Goal: Information Seeking & Learning: Learn about a topic

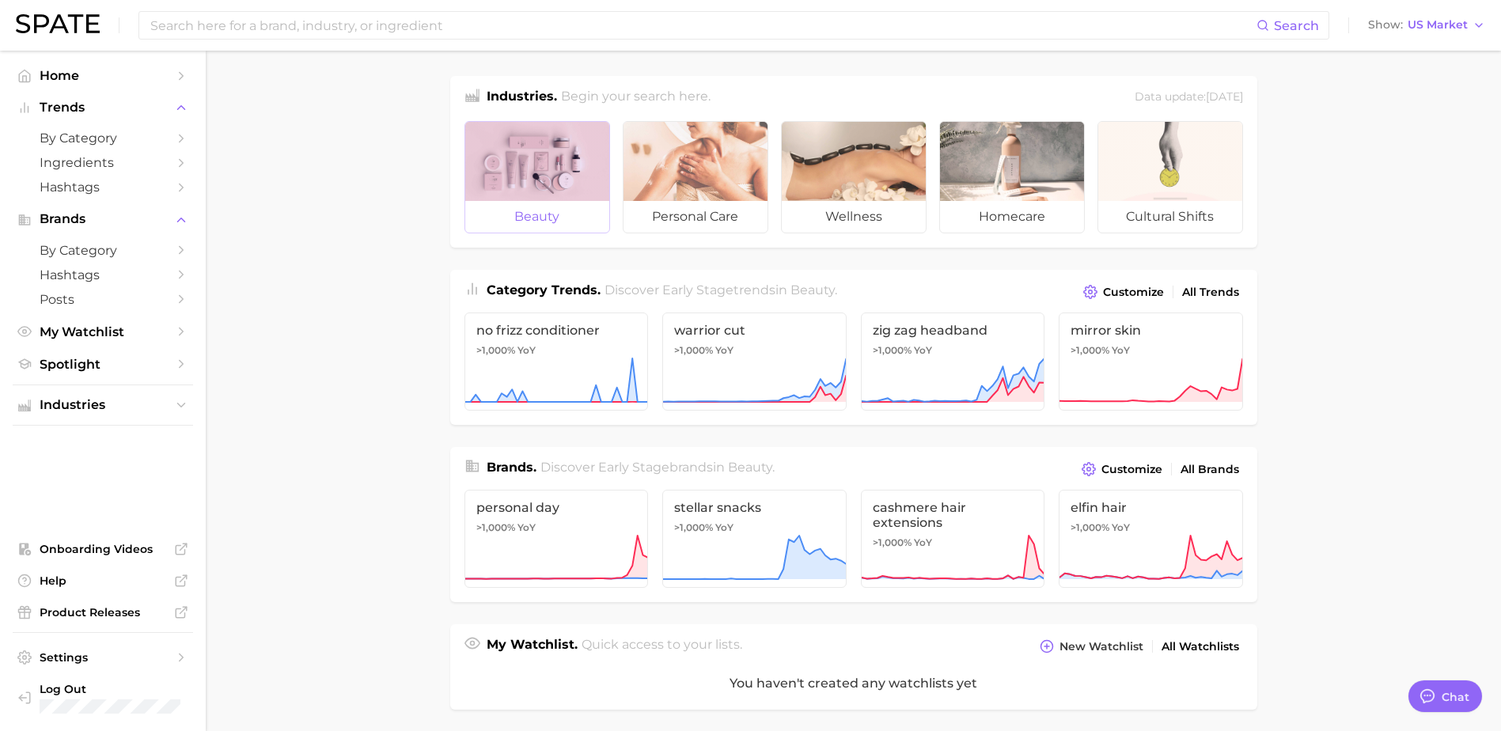
click at [562, 192] on div at bounding box center [537, 161] width 144 height 79
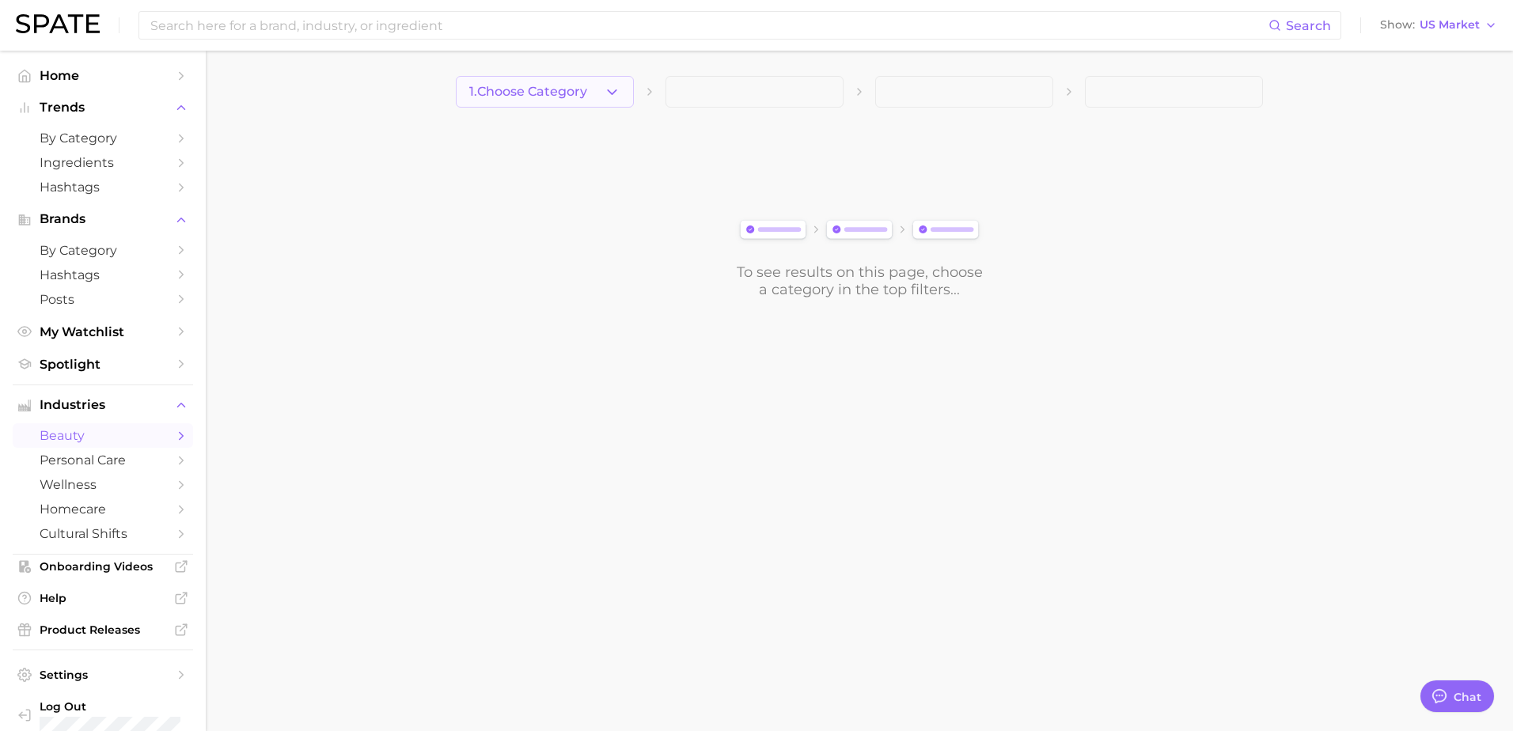
click at [618, 97] on icon "button" at bounding box center [612, 92] width 17 height 17
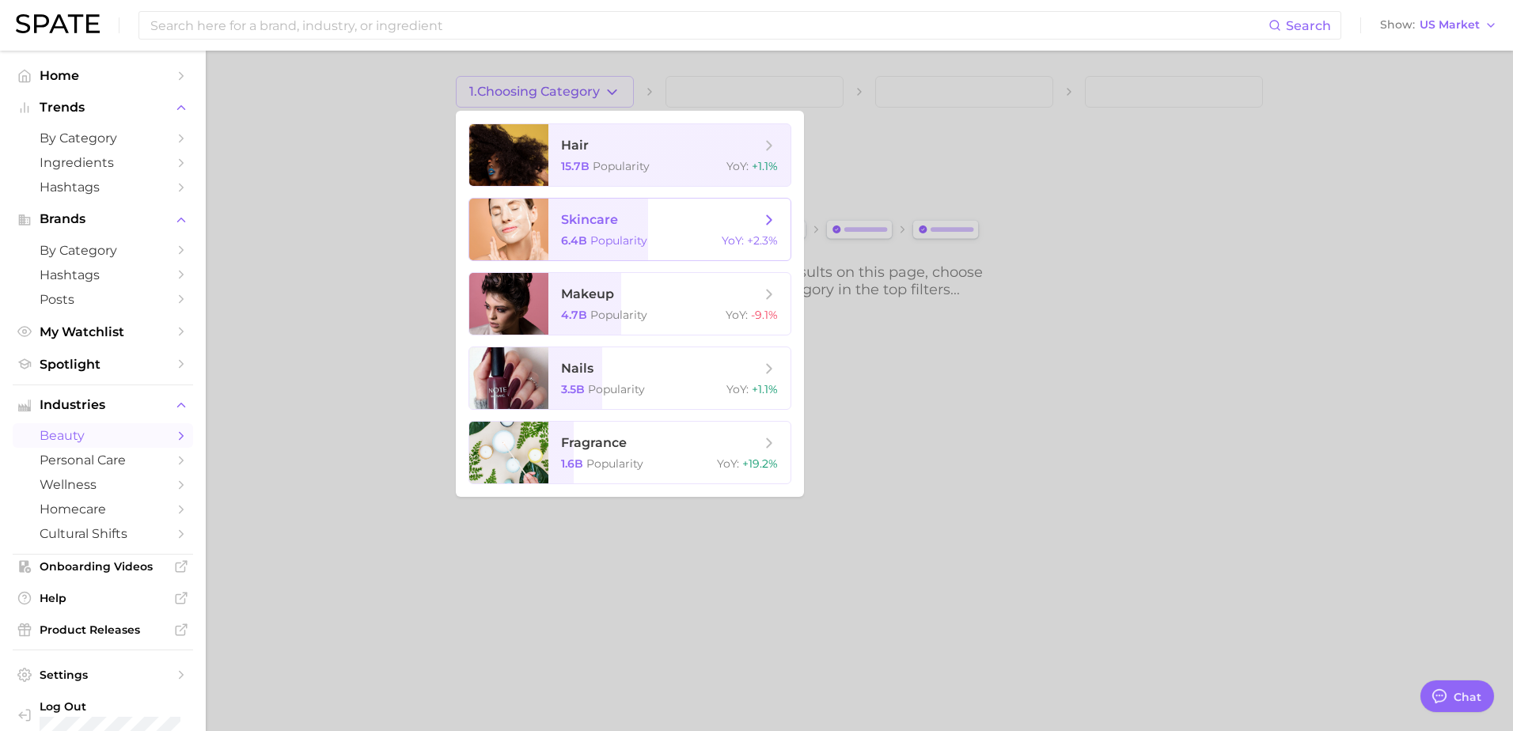
click at [640, 222] on span "skincare" at bounding box center [660, 219] width 199 height 17
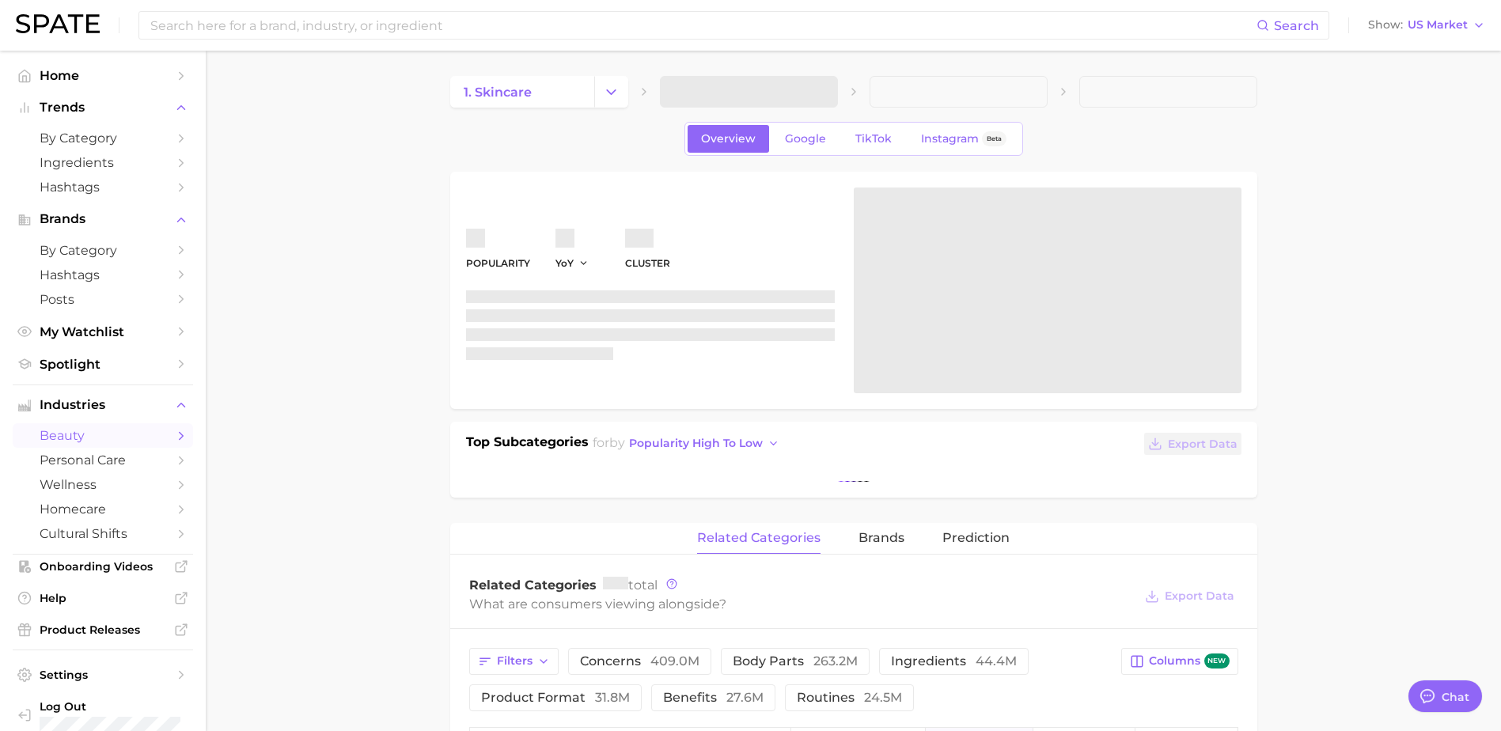
type textarea "x"
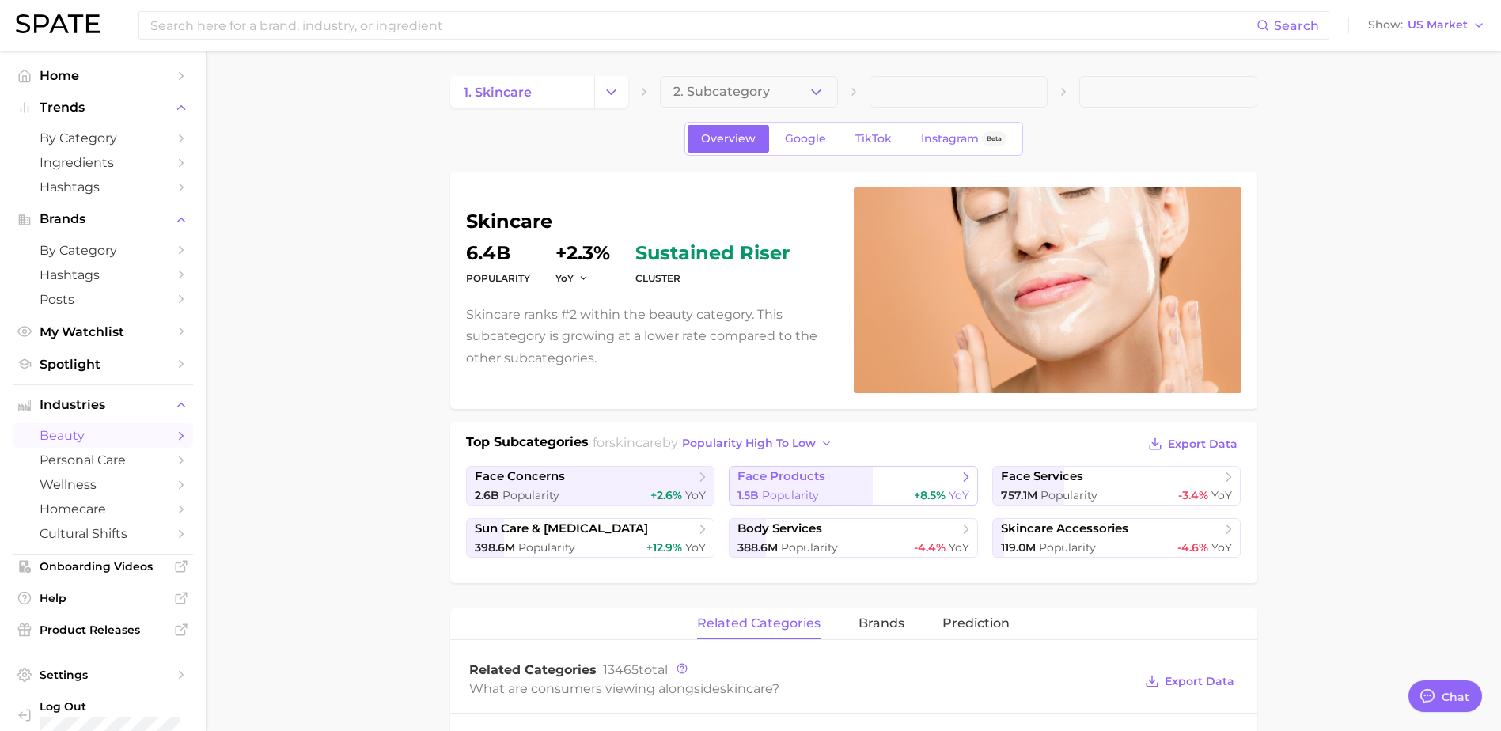
click at [931, 503] on span "+8.5% YoY" at bounding box center [941, 495] width 55 height 15
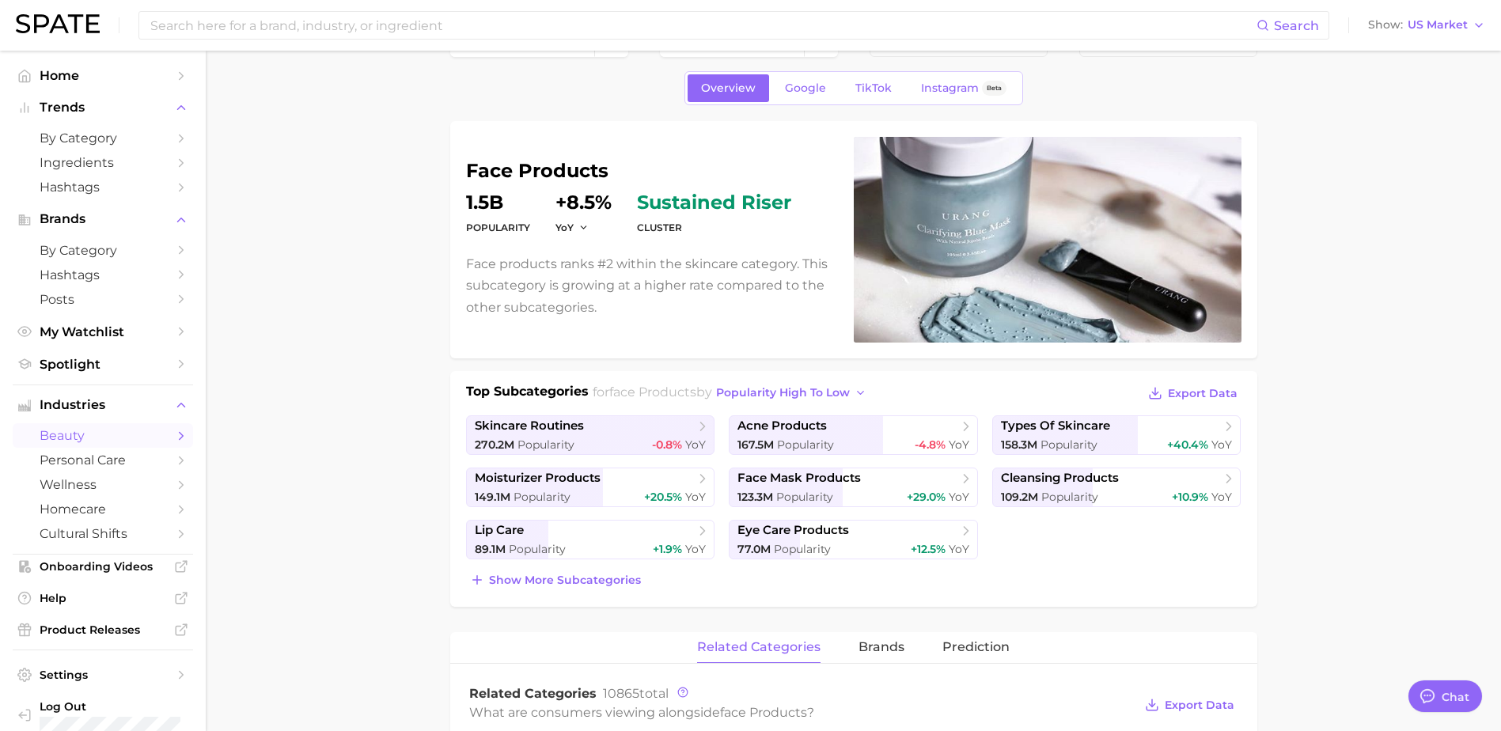
scroll to position [79, 0]
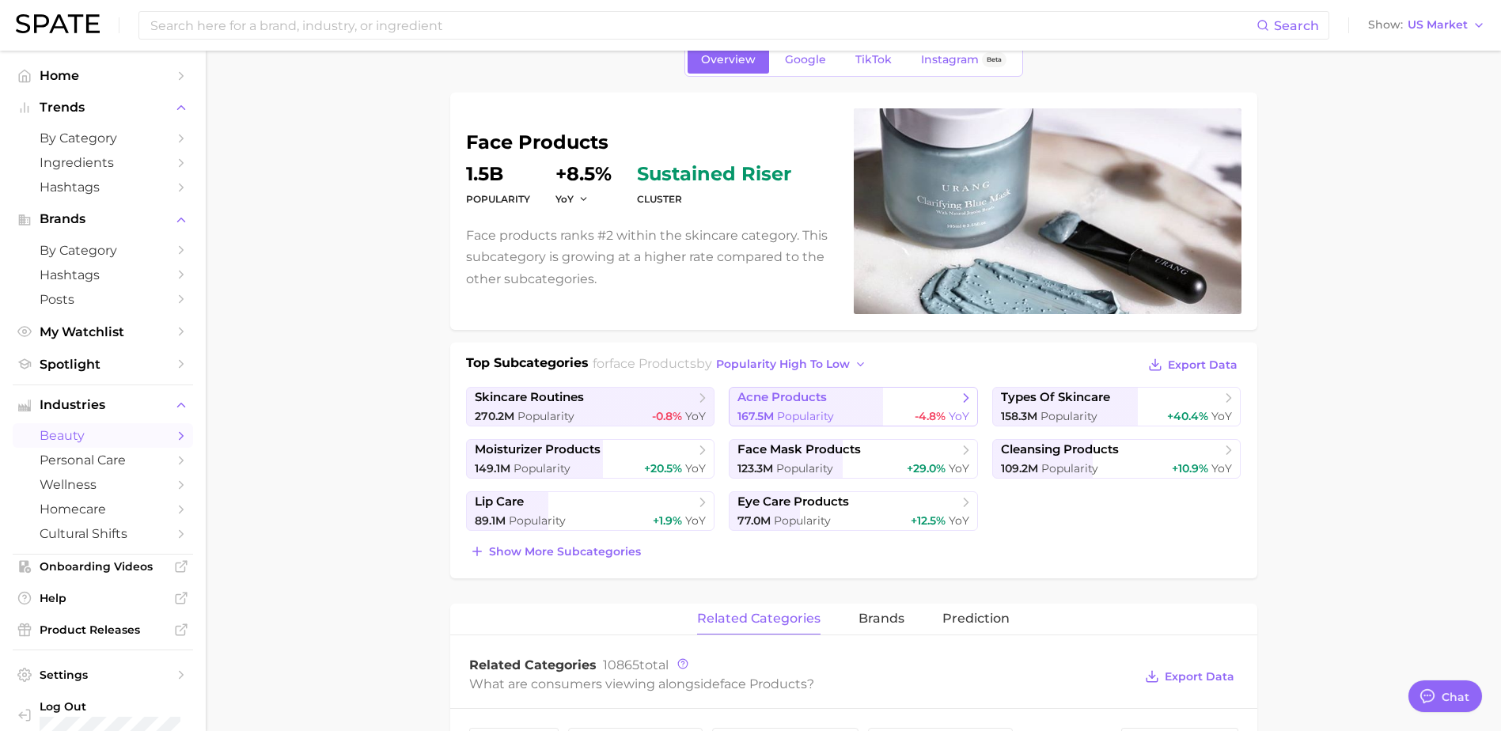
click at [839, 414] on div "167.5m Popularity -4.8% YoY" at bounding box center [854, 416] width 232 height 15
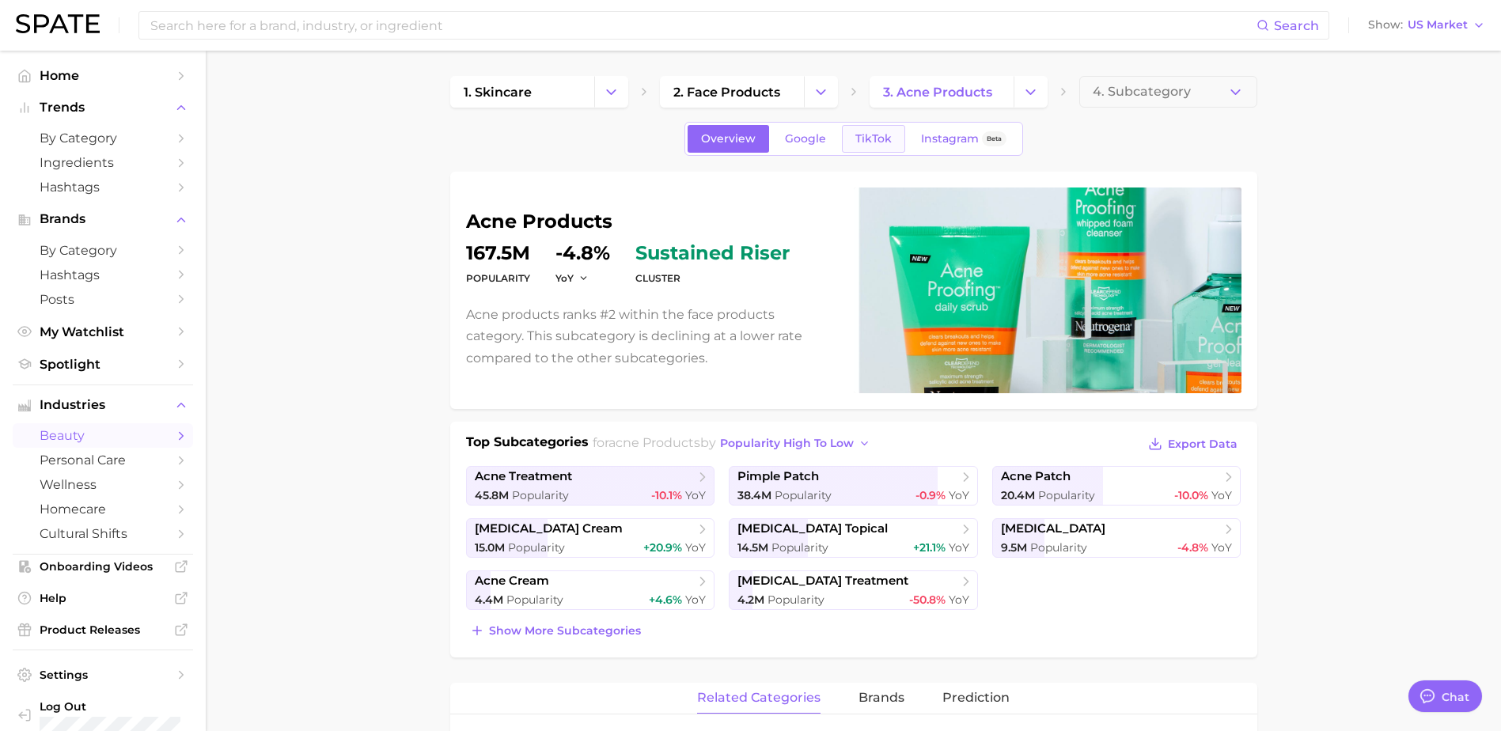
click at [862, 138] on span "TikTok" at bounding box center [874, 138] width 36 height 13
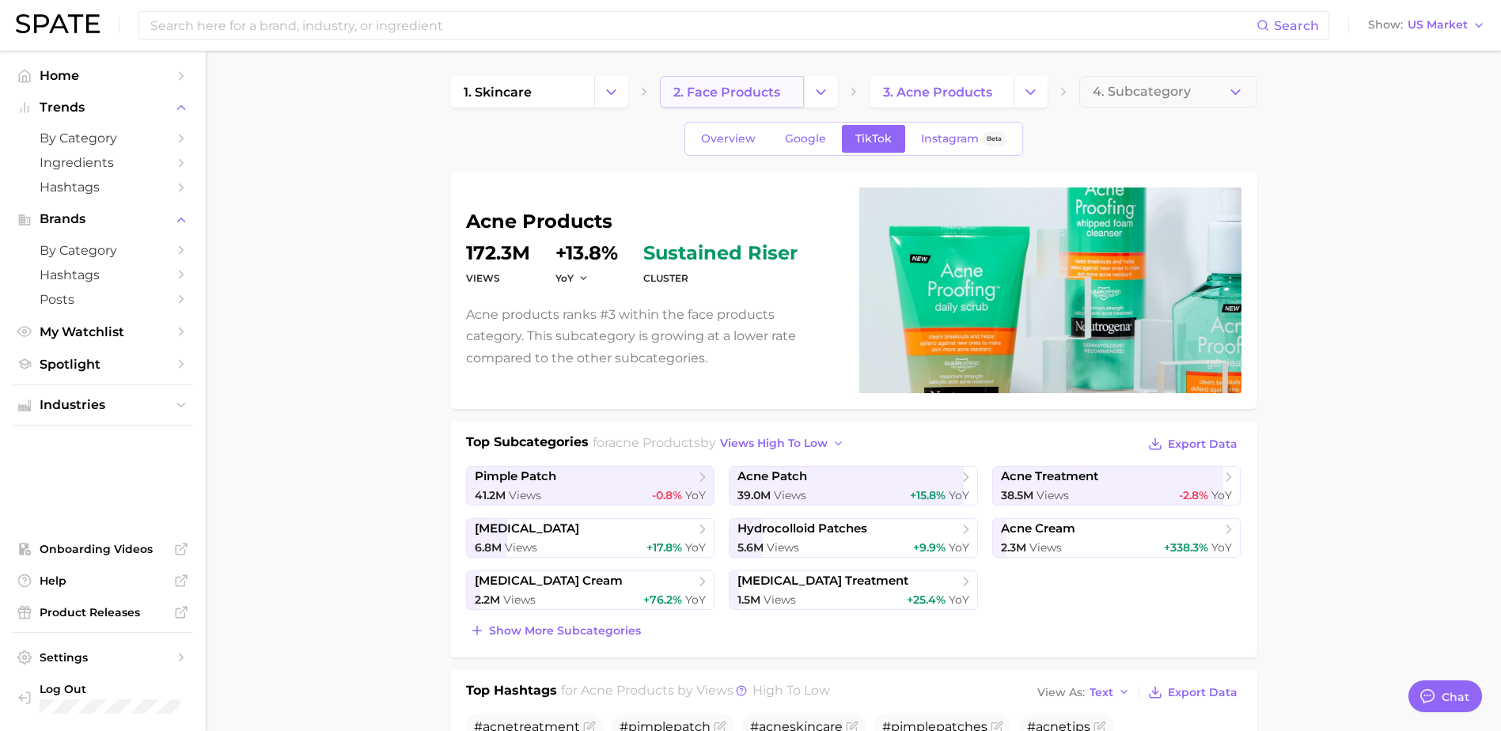
click at [764, 98] on span "2. face products" at bounding box center [726, 92] width 107 height 15
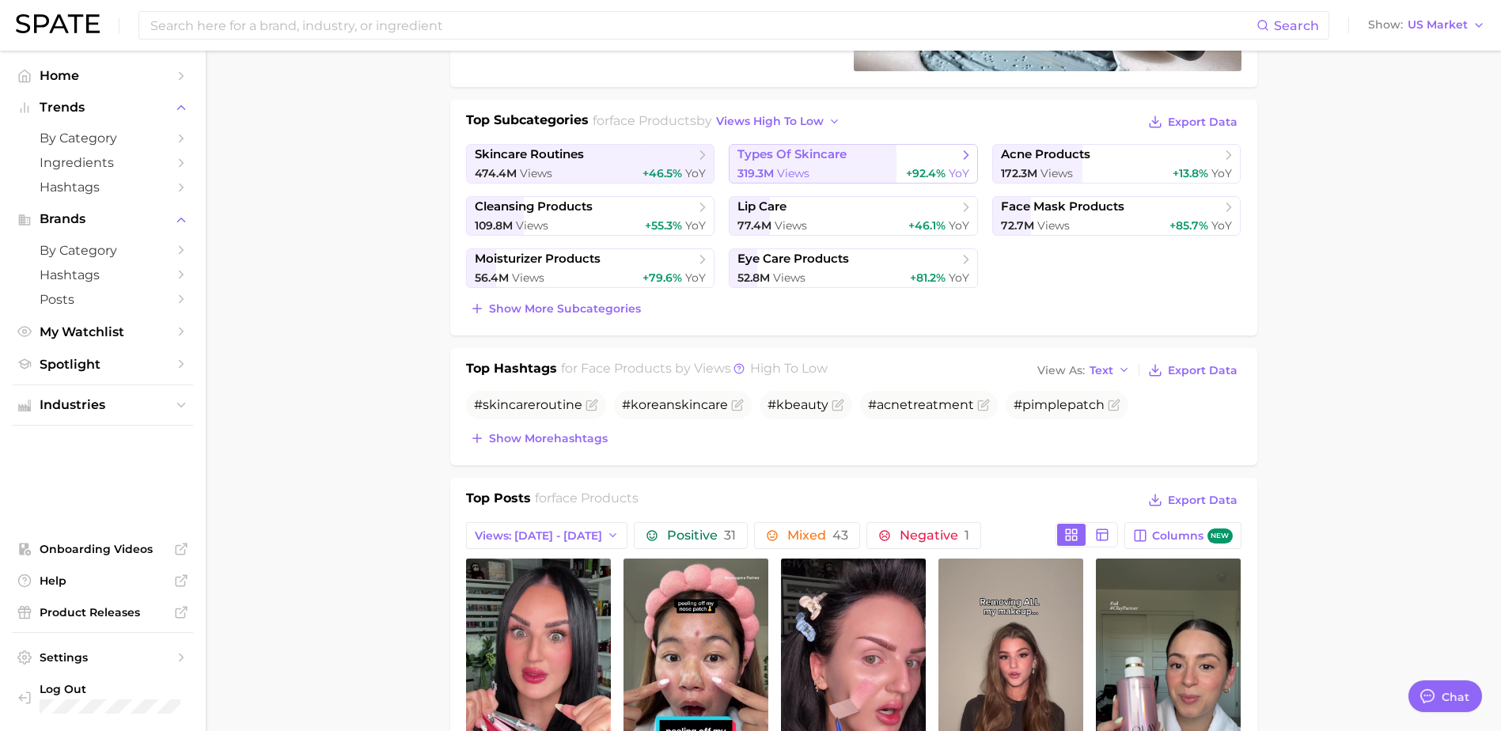
click at [903, 145] on link "types of skincare 319.3m Views +92.4% YoY" at bounding box center [853, 164] width 249 height 40
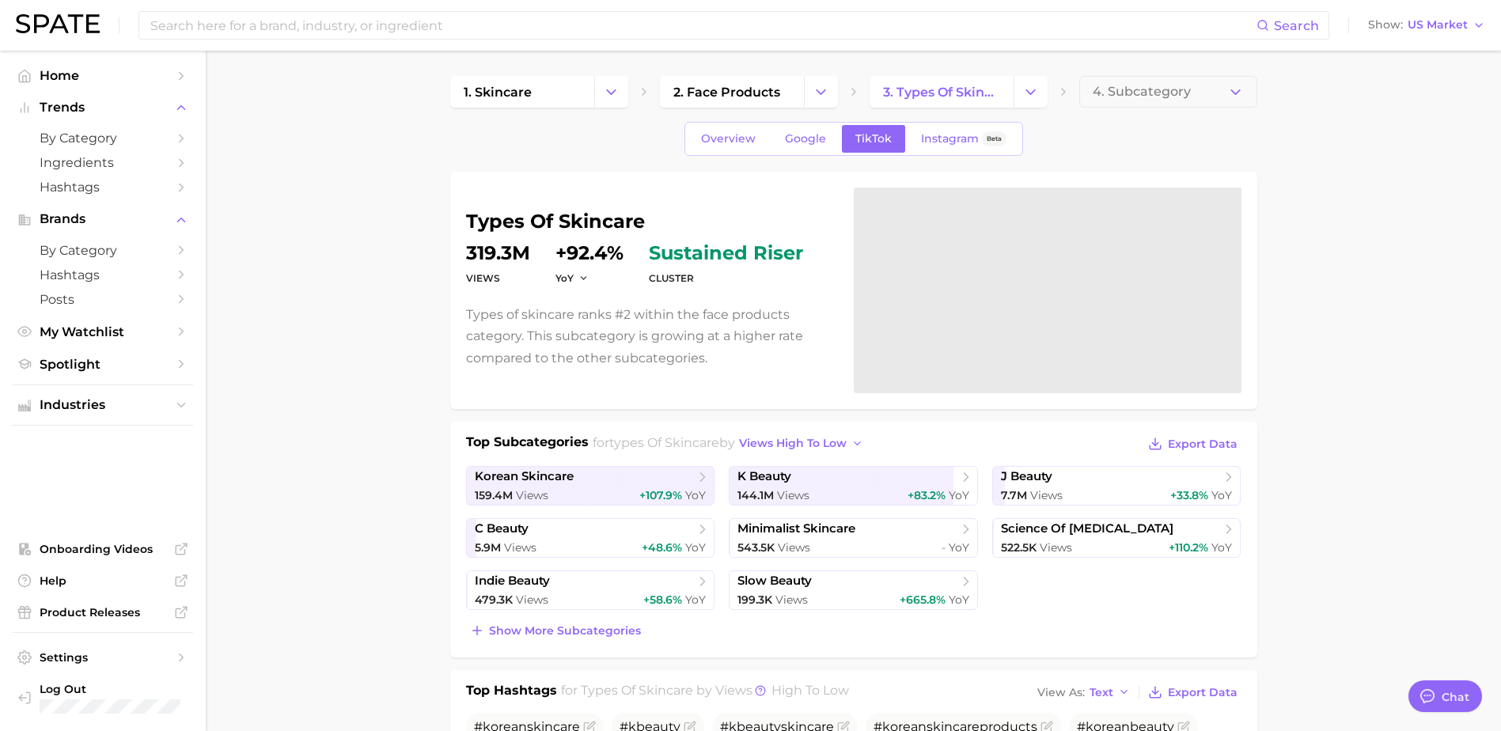
drag, startPoint x: 723, startPoint y: 75, endPoint x: 721, endPoint y: 87, distance: 12.0
click at [721, 87] on span "2. face products" at bounding box center [726, 92] width 107 height 15
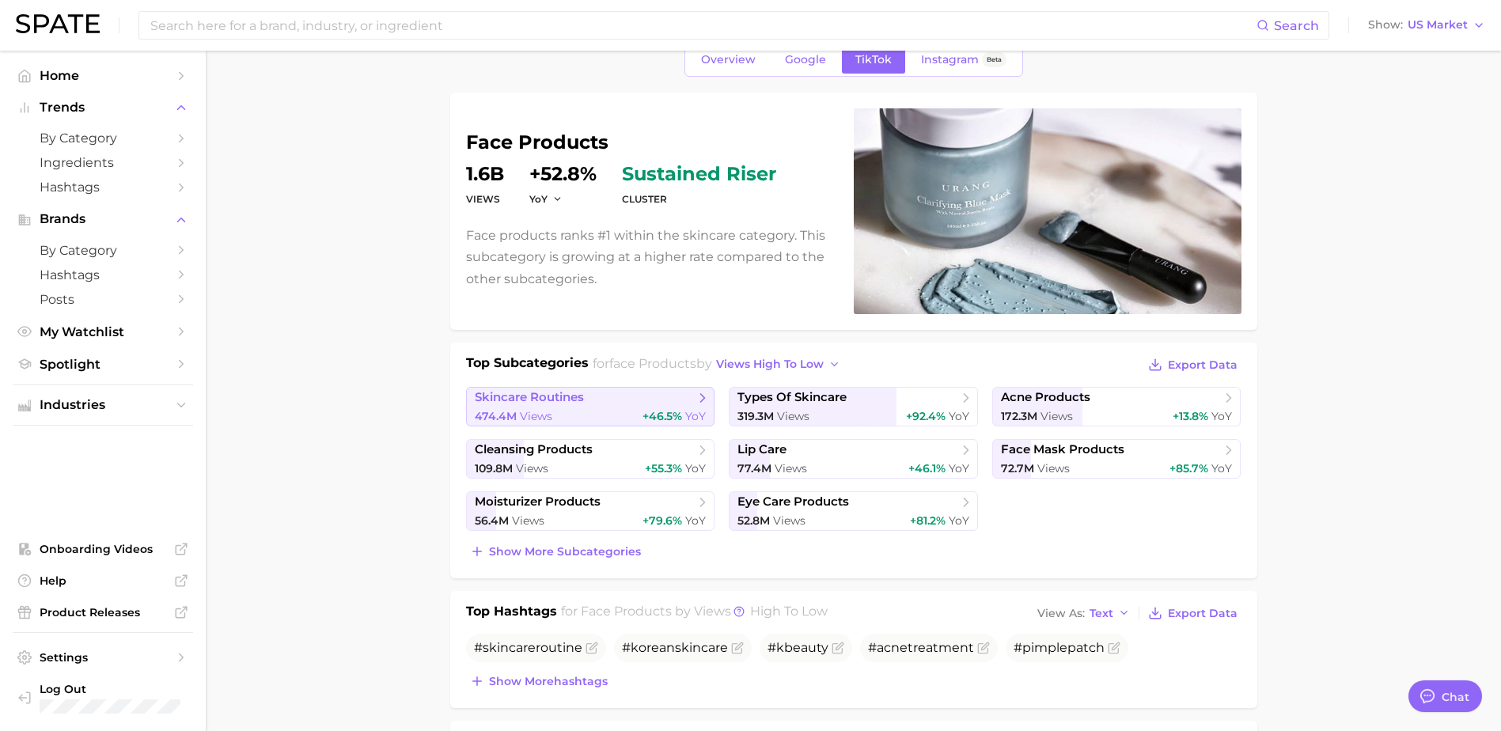
click at [688, 407] on link "skincare routines 474.4m Views +46.5% YoY" at bounding box center [590, 407] width 249 height 40
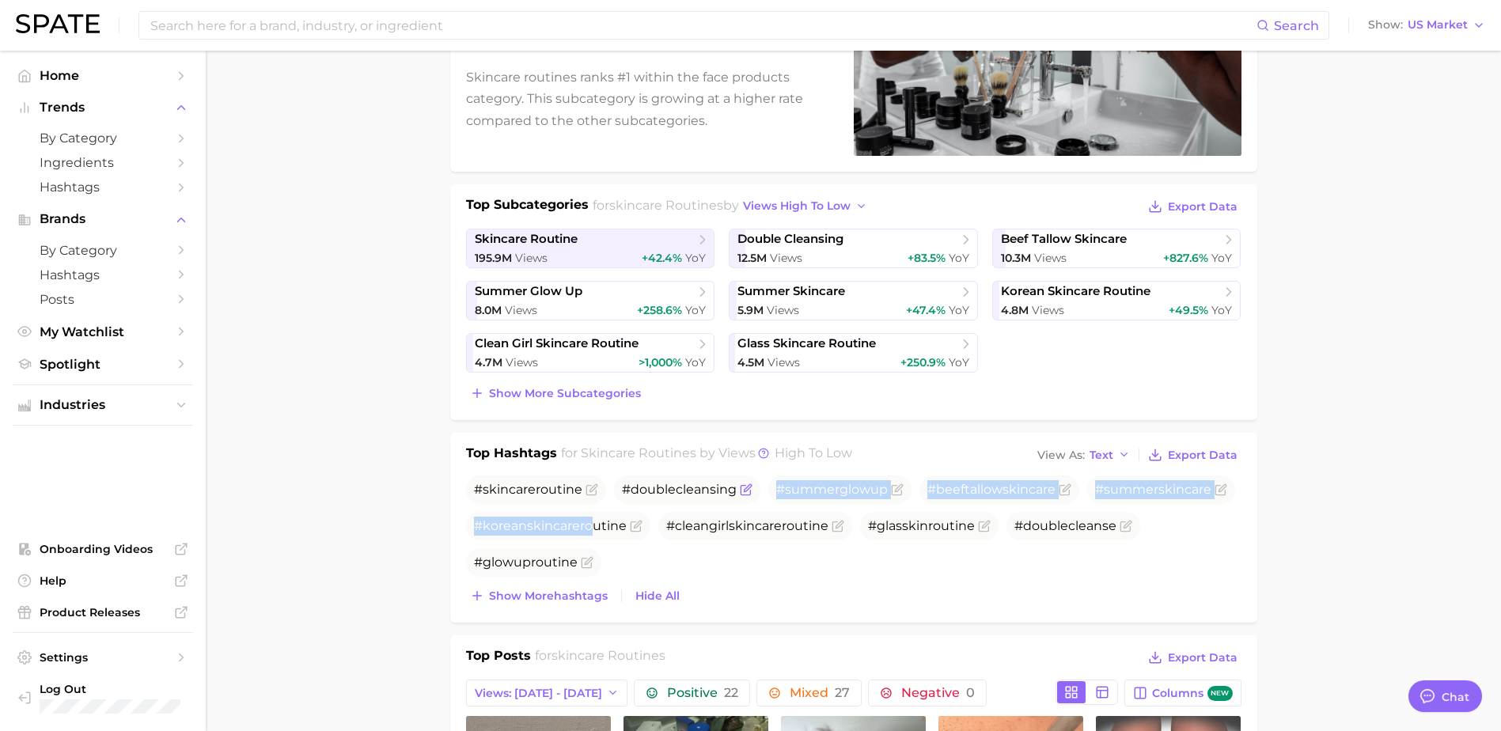
drag, startPoint x: 591, startPoint y: 523, endPoint x: 746, endPoint y: 497, distance: 157.3
click at [746, 497] on ul "# skincare routine #doublecleansing #summerglowup #beeftallow skincare #summer …" at bounding box center [854, 526] width 776 height 101
drag, startPoint x: 746, startPoint y: 497, endPoint x: 837, endPoint y: 575, distance: 119.0
click at [842, 574] on ul "# skincare routine #doublecleansing #summerglowup #beeftallow skincare #summer …" at bounding box center [854, 526] width 776 height 101
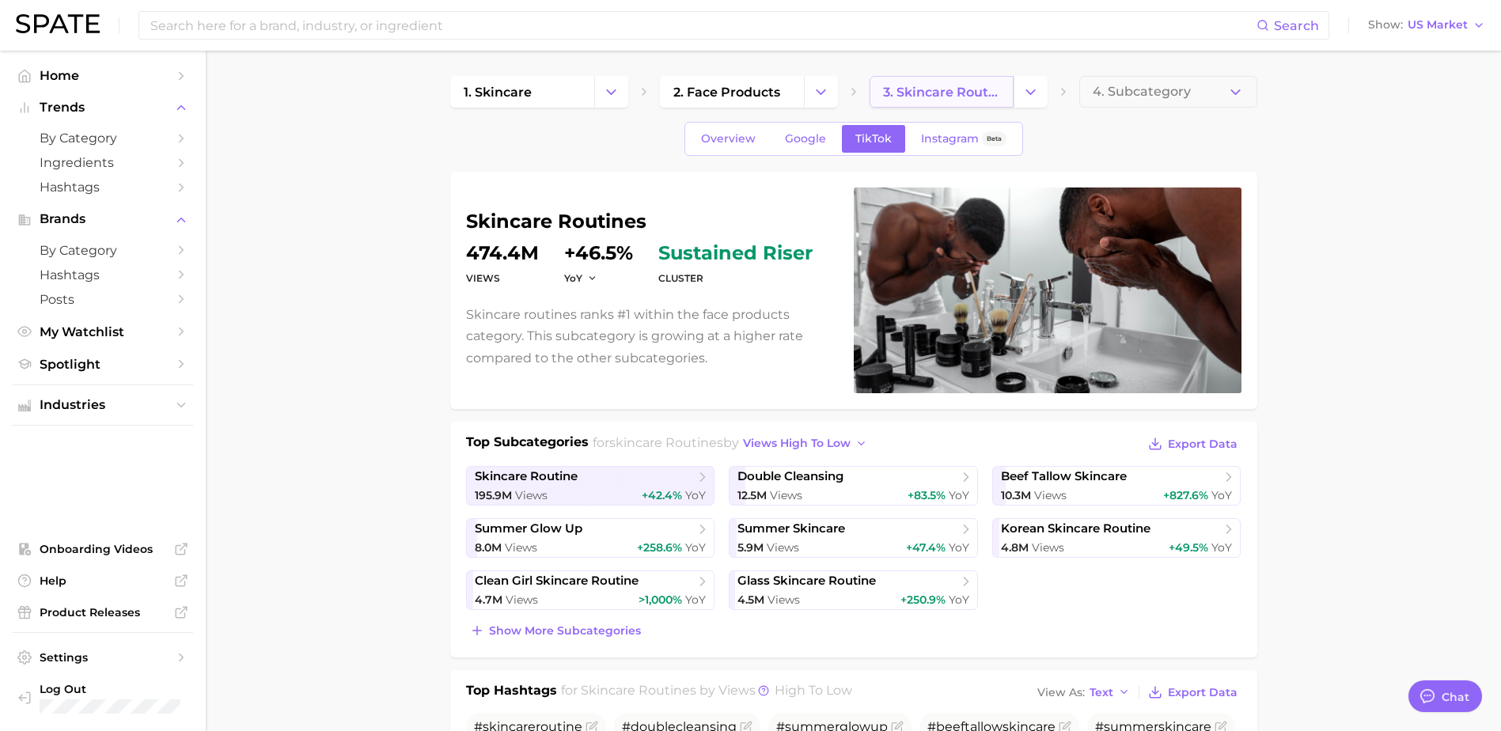
click at [987, 93] on span "3. skincare routines" at bounding box center [941, 92] width 117 height 15
click at [776, 100] on link "2. face products" at bounding box center [732, 92] width 144 height 32
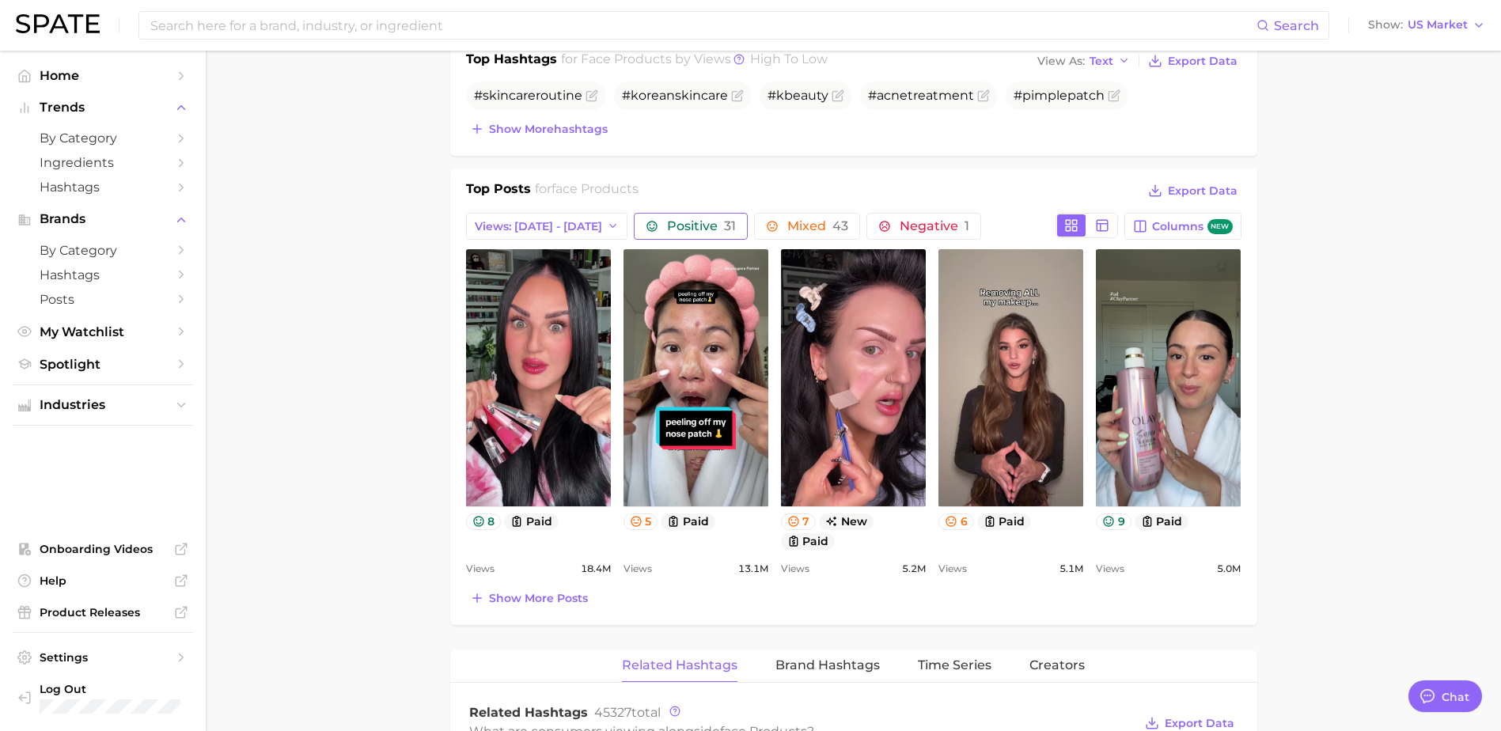
scroll to position [633, 0]
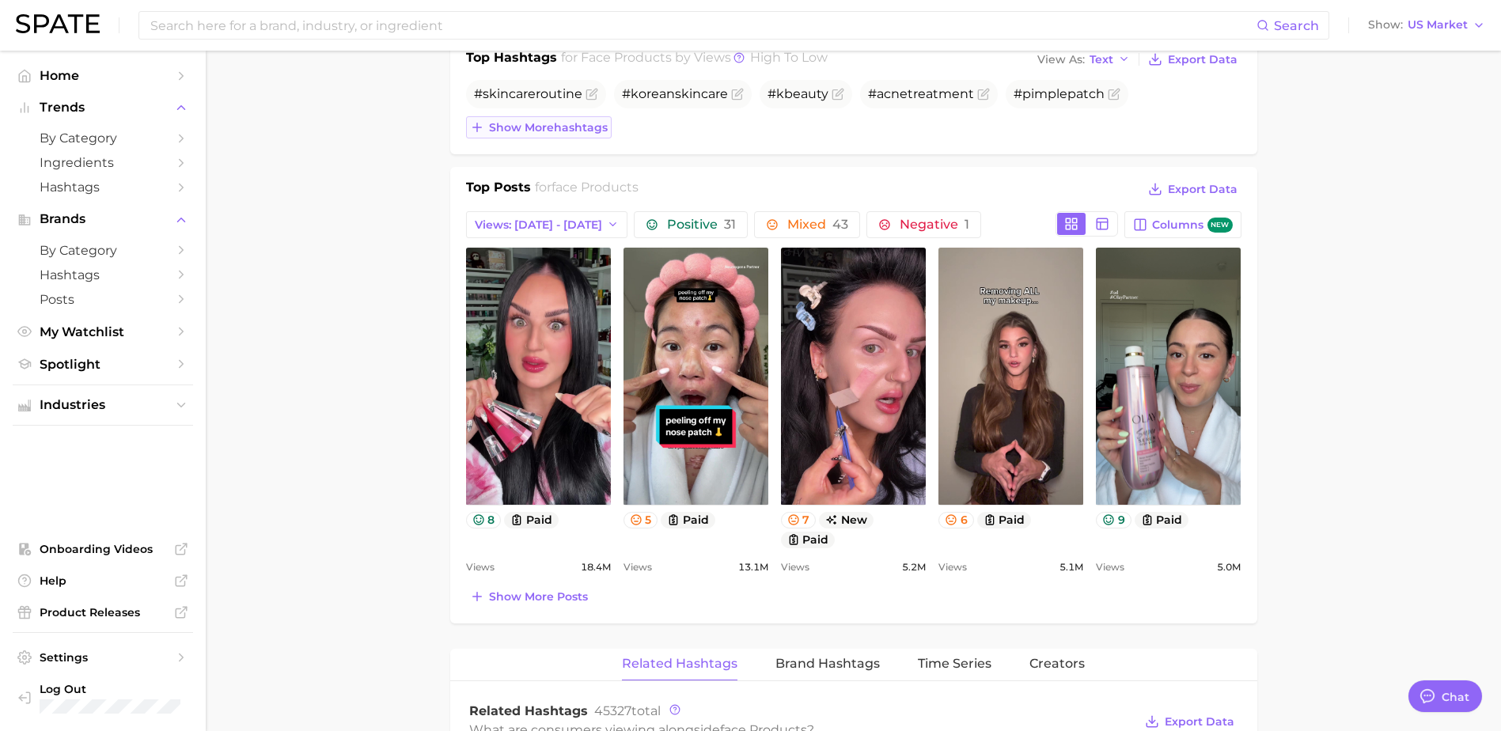
click at [602, 133] on span "Show more hashtags" at bounding box center [548, 127] width 119 height 13
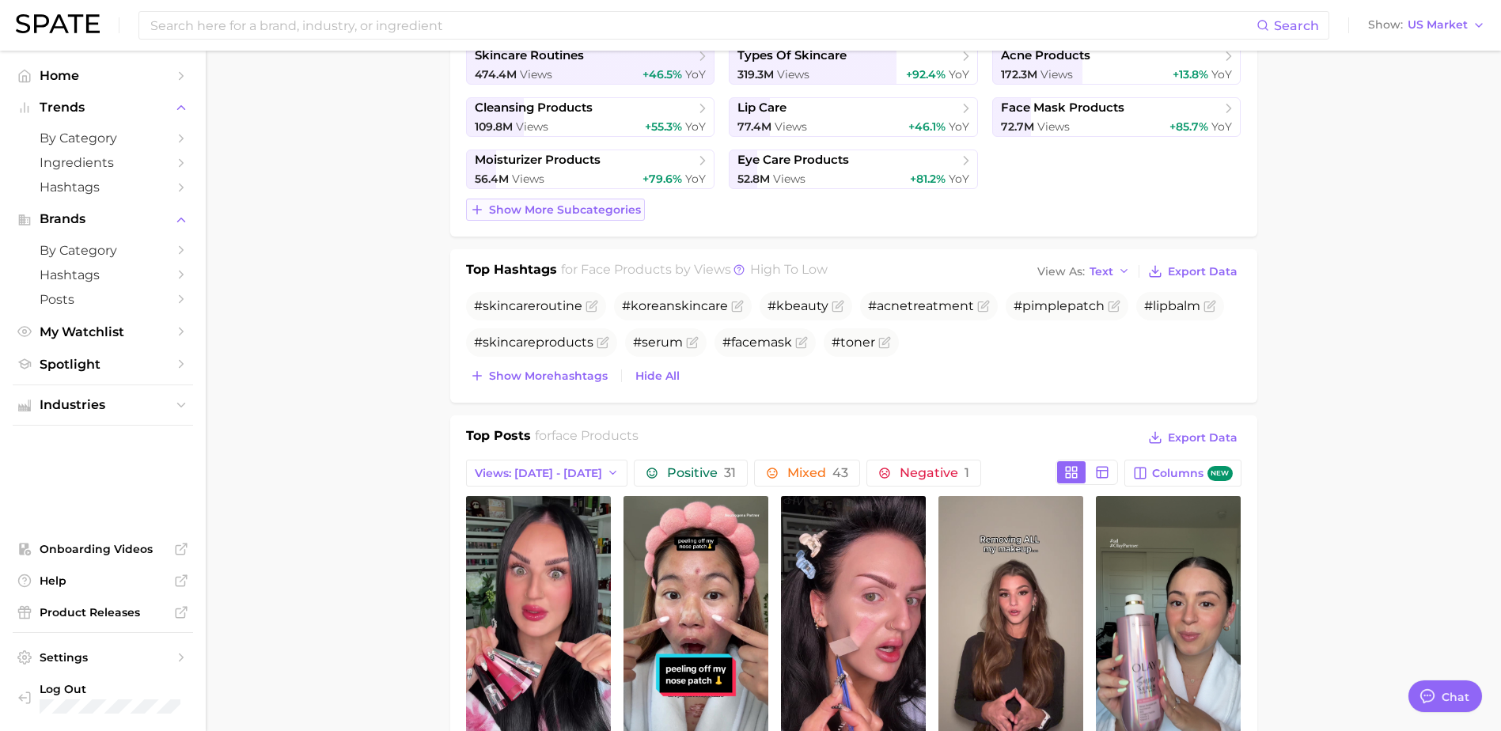
scroll to position [317, 0]
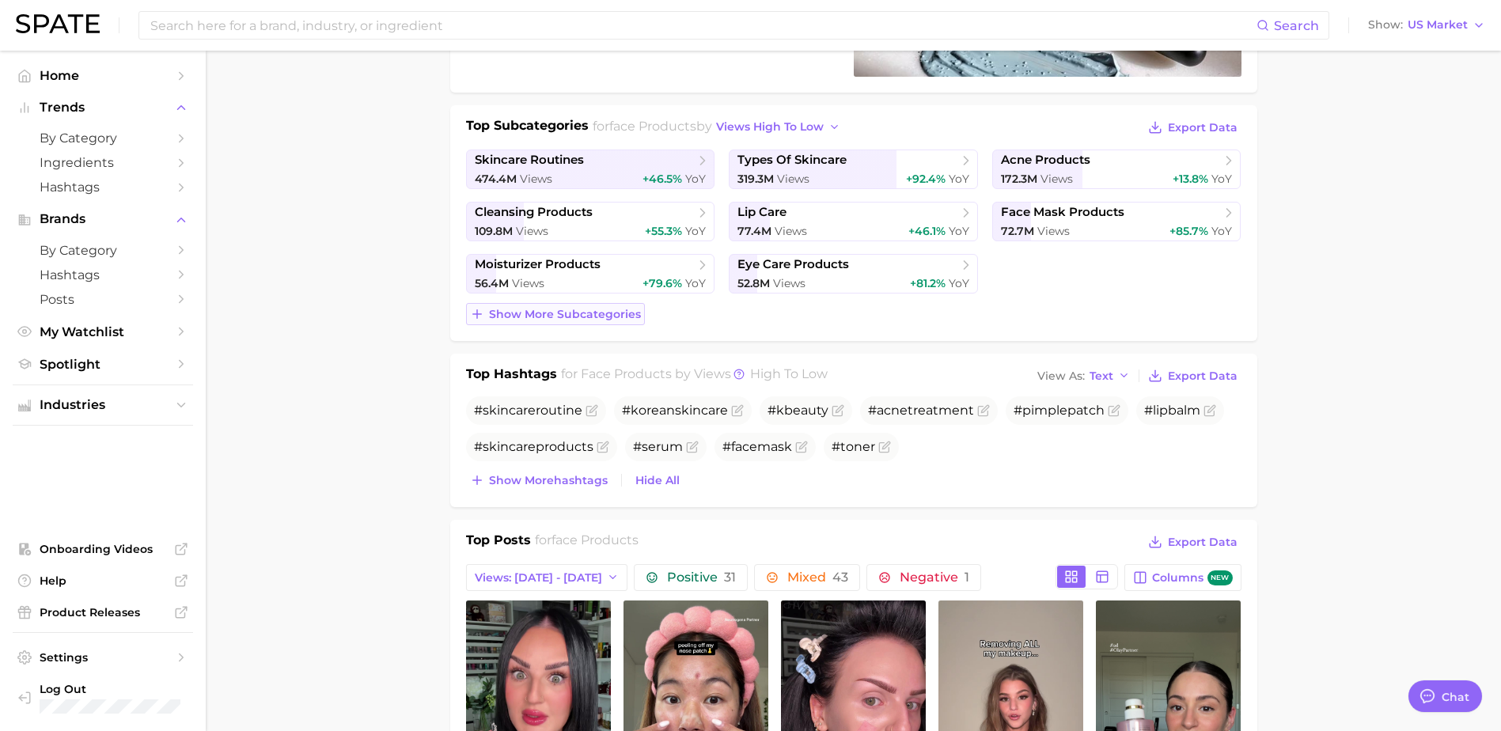
click at [553, 315] on span "Show more subcategories" at bounding box center [565, 314] width 152 height 13
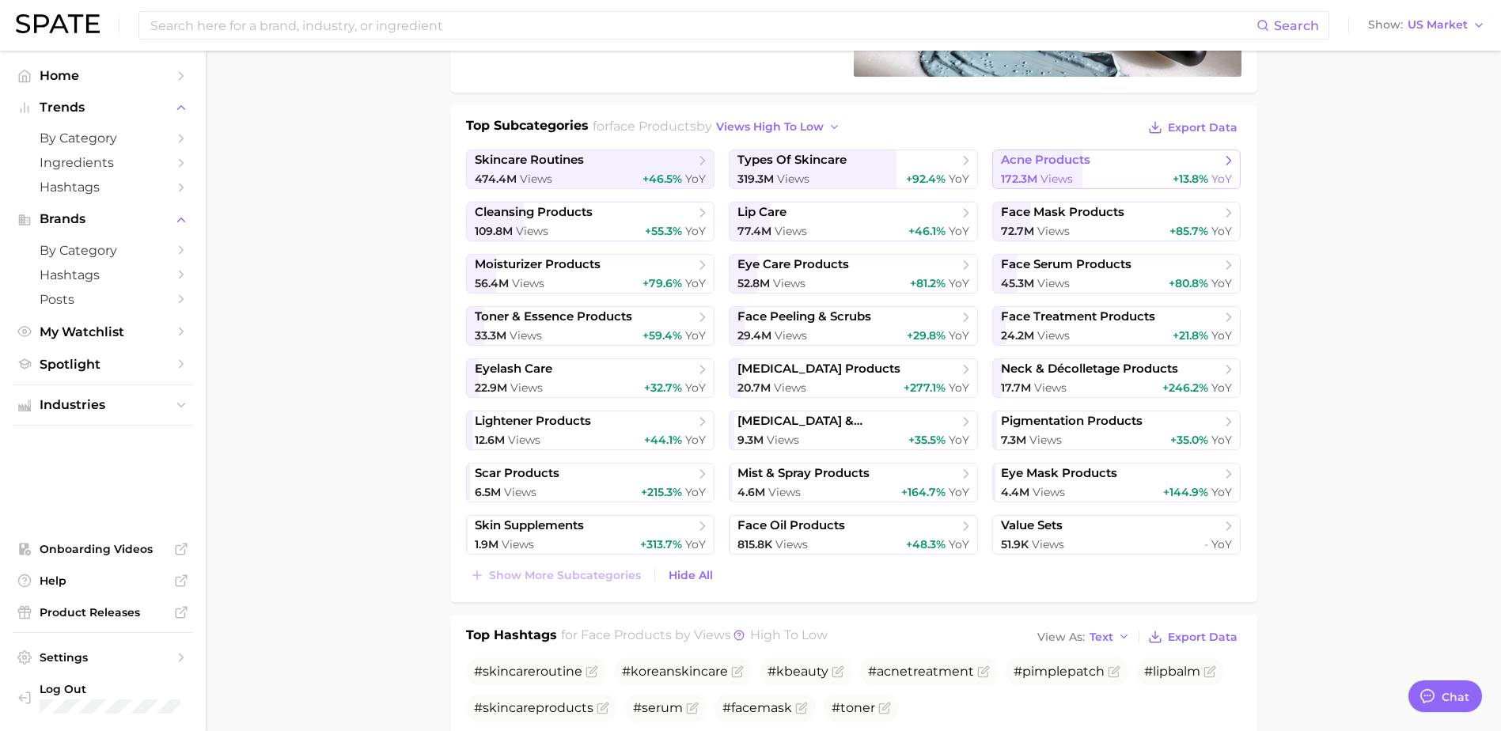
click at [1064, 188] on link "acne products 172.3m Views +13.8% YoY" at bounding box center [1116, 170] width 249 height 40
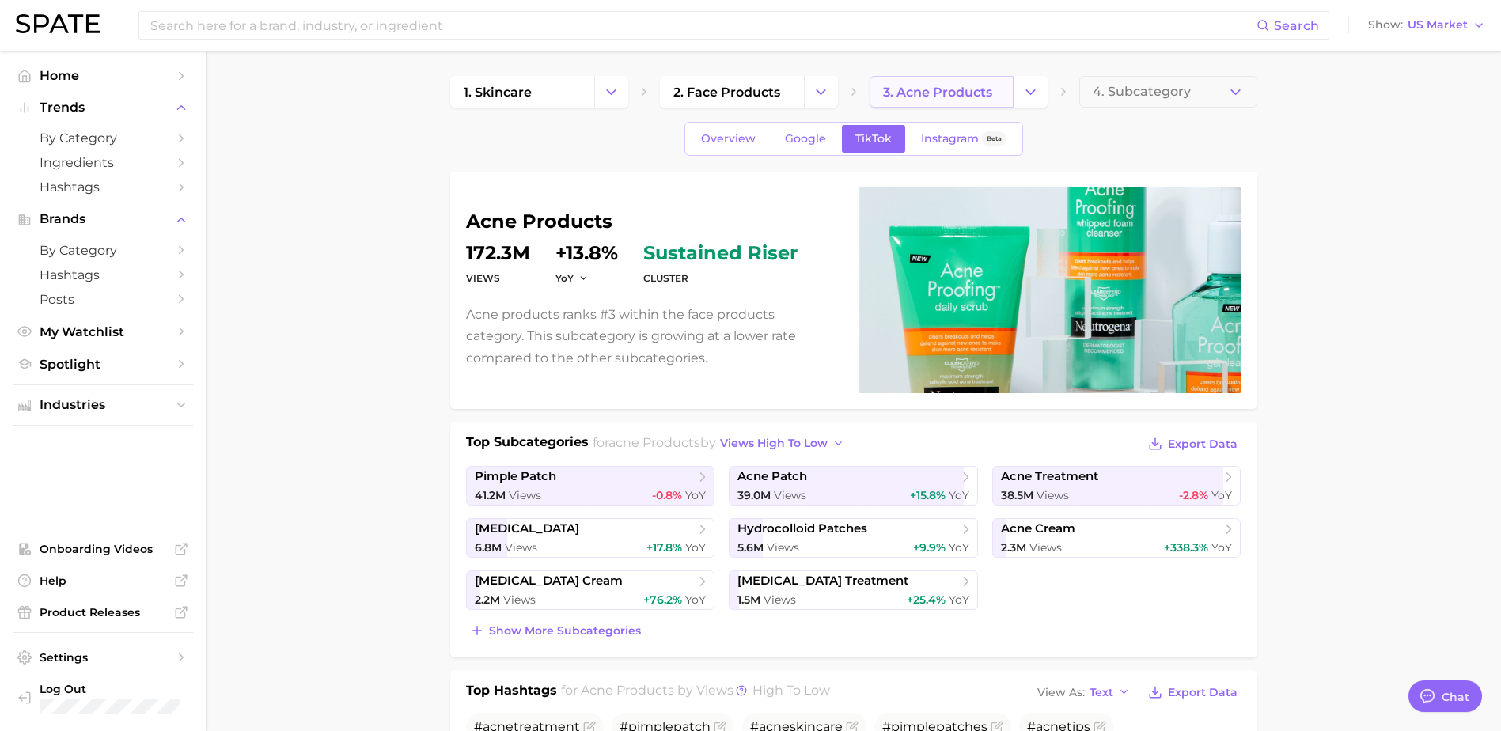
click at [925, 103] on link "3. acne products" at bounding box center [942, 92] width 144 height 32
click at [732, 99] on span "2. face products" at bounding box center [726, 92] width 107 height 15
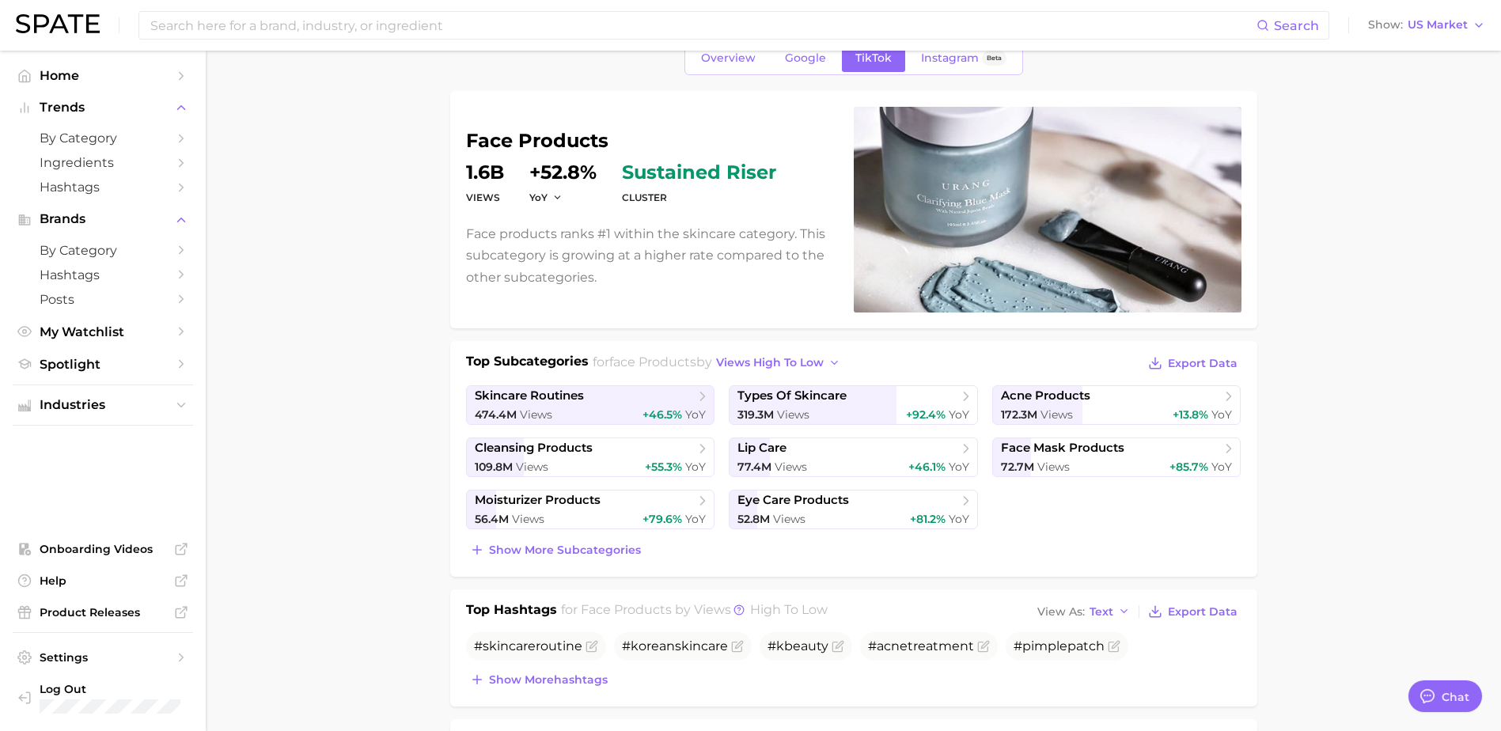
scroll to position [158, 0]
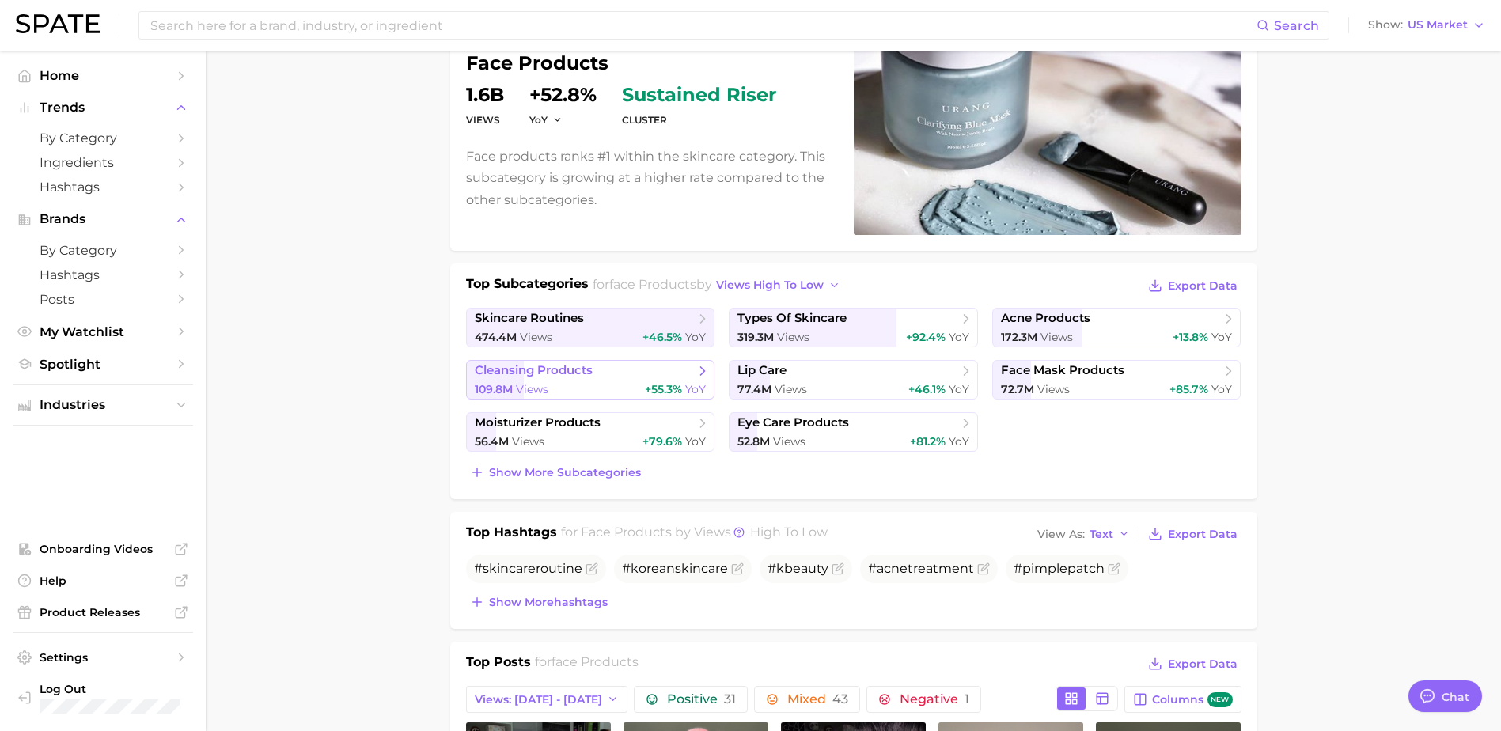
click at [702, 364] on icon at bounding box center [703, 371] width 16 height 16
